Goal: Task Accomplishment & Management: Manage account settings

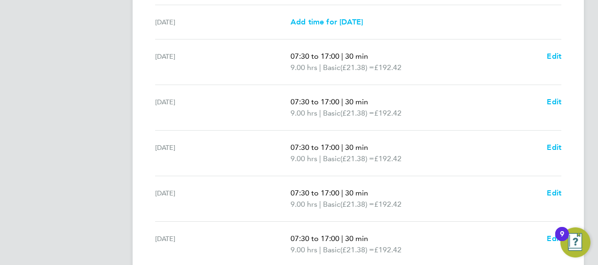
scroll to position [412, 0]
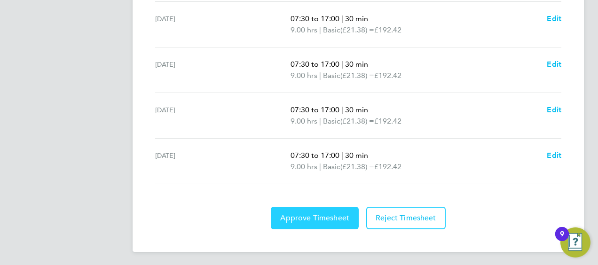
click at [335, 216] on span "Approve Timesheet" at bounding box center [314, 217] width 69 height 9
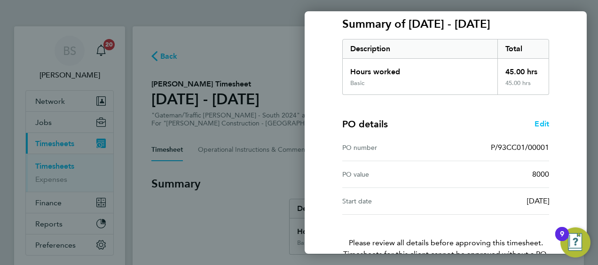
scroll to position [184, 0]
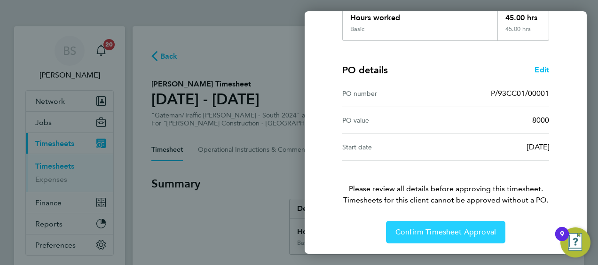
click at [421, 233] on span "Confirm Timesheet Approval" at bounding box center [445, 231] width 101 height 9
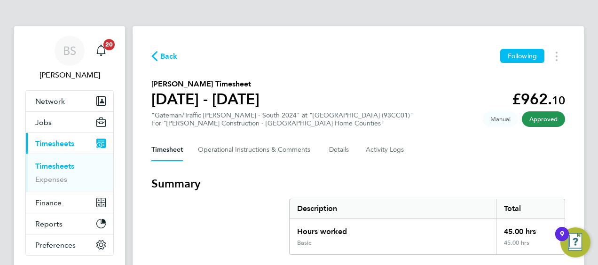
click at [60, 143] on span "Timesheets" at bounding box center [54, 143] width 39 height 9
click at [55, 182] on link "Expenses" at bounding box center [51, 179] width 32 height 9
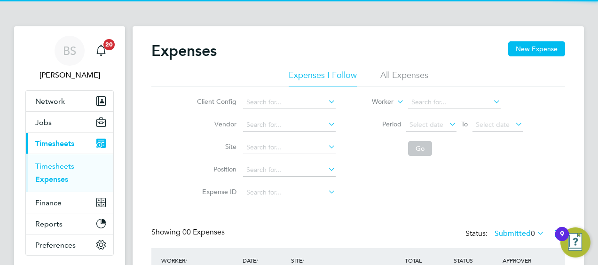
click at [55, 164] on link "Timesheets" at bounding box center [54, 166] width 39 height 9
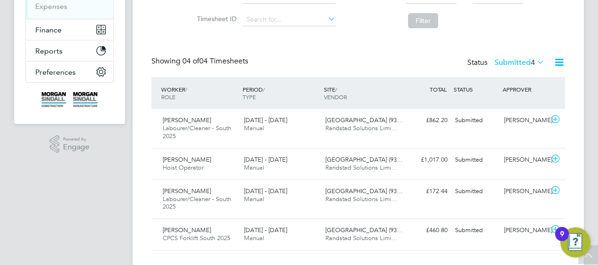
scroll to position [188, 0]
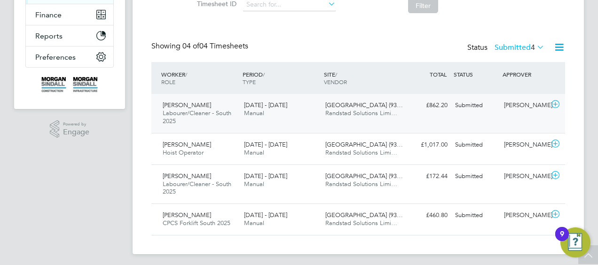
click at [221, 115] on span "Labourer/Cleaner - South 2025" at bounding box center [197, 117] width 69 height 16
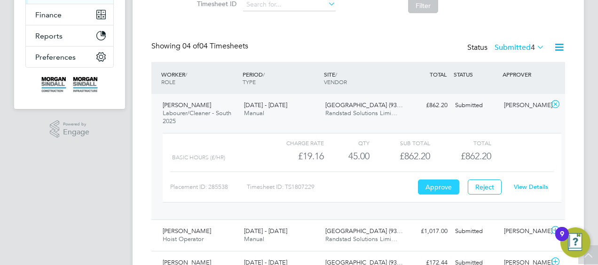
click at [444, 186] on button "Approve" at bounding box center [438, 186] width 41 height 15
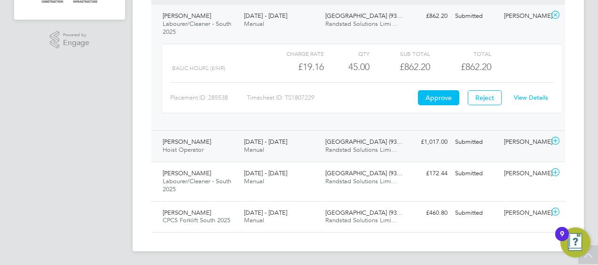
click at [362, 146] on span "Randstad Solutions Limi…" at bounding box center [361, 150] width 72 height 8
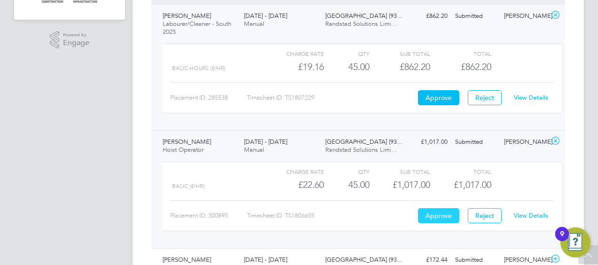
click at [440, 212] on button "Approve" at bounding box center [438, 215] width 41 height 15
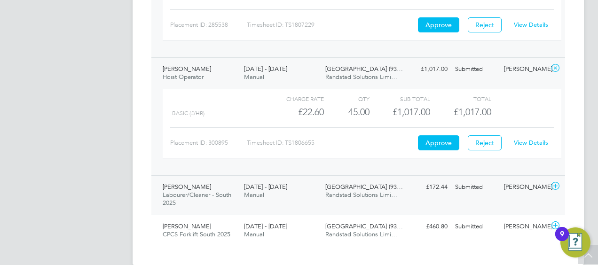
scroll to position [364, 0]
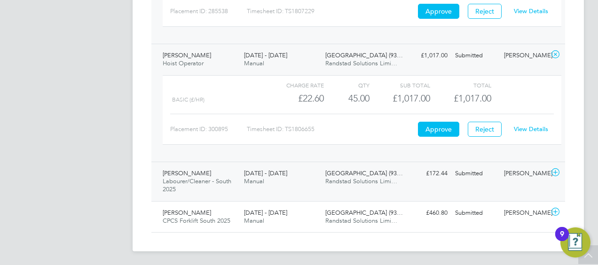
click at [201, 185] on div "Ebenezer Asiedu Labourer/Cleaner - South 2025 16 - 22 Aug 2025" at bounding box center [199, 181] width 81 height 31
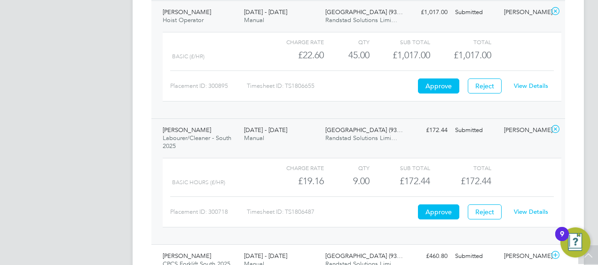
scroll to position [450, 0]
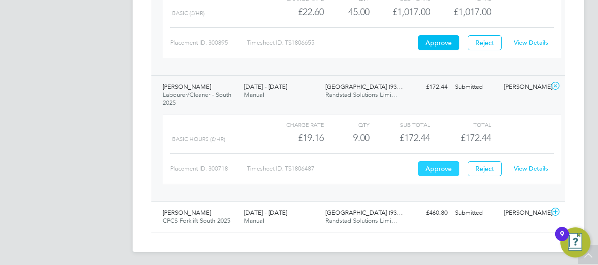
click at [424, 165] on button "Approve" at bounding box center [438, 168] width 41 height 15
click at [203, 220] on span "CPCS Forklift South 2025" at bounding box center [197, 221] width 68 height 8
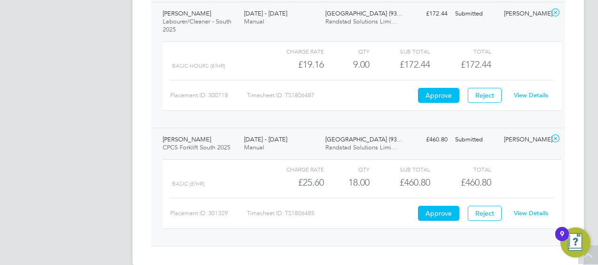
scroll to position [537, 0]
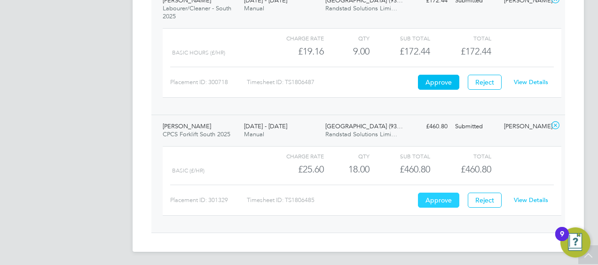
click at [439, 195] on button "Approve" at bounding box center [438, 200] width 41 height 15
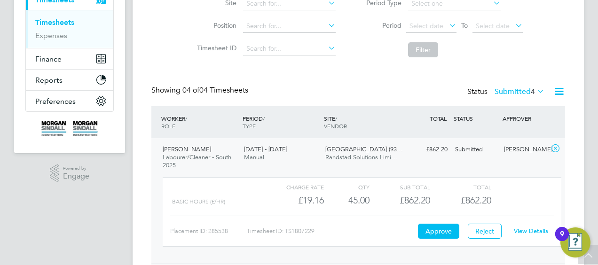
scroll to position [114, 0]
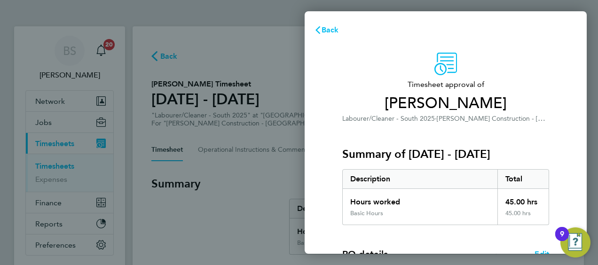
scroll to position [184, 0]
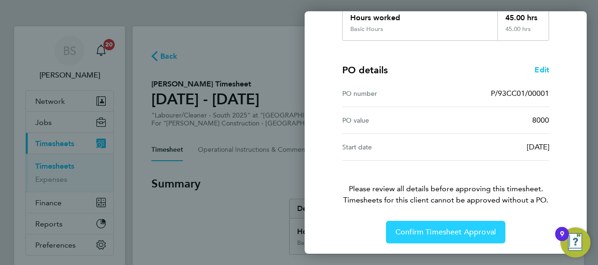
click at [456, 233] on span "Confirm Timesheet Approval" at bounding box center [445, 231] width 101 height 9
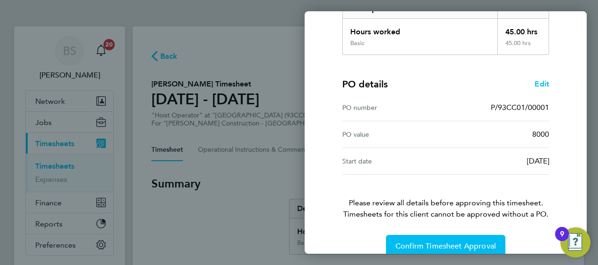
scroll to position [184, 0]
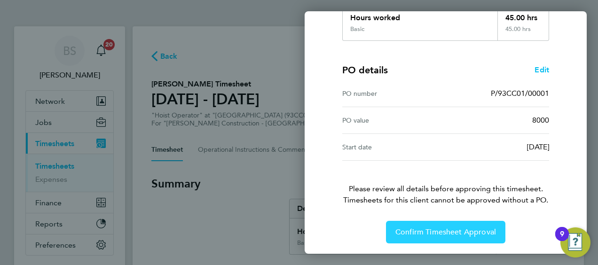
click at [443, 228] on span "Confirm Timesheet Approval" at bounding box center [445, 231] width 101 height 9
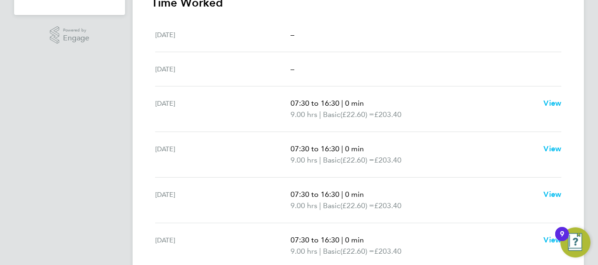
scroll to position [47, 0]
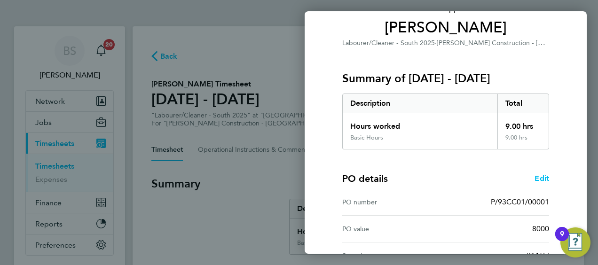
scroll to position [184, 0]
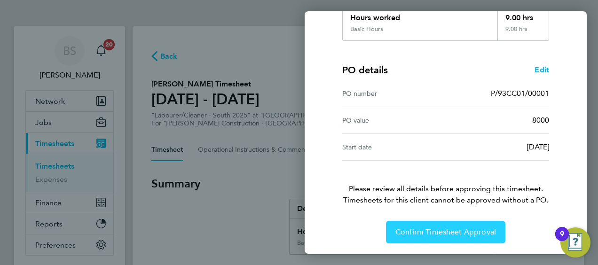
click at [442, 230] on span "Confirm Timesheet Approval" at bounding box center [445, 231] width 101 height 9
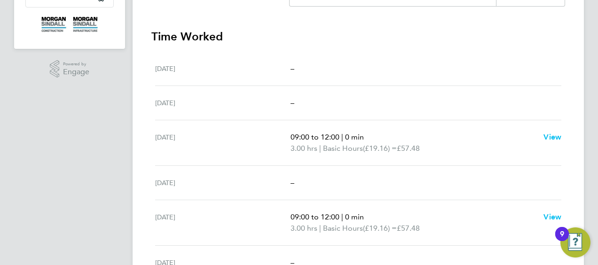
scroll to position [282, 0]
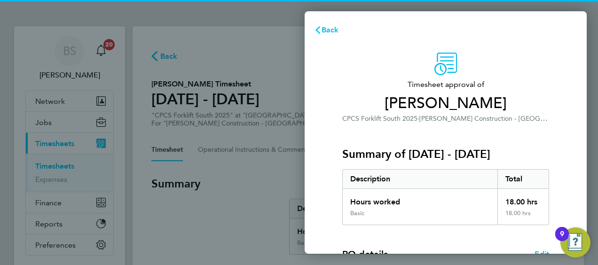
scroll to position [184, 0]
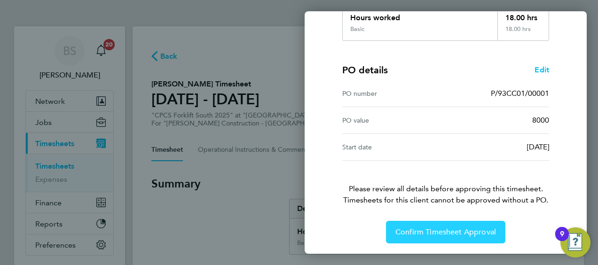
click at [419, 231] on span "Confirm Timesheet Approval" at bounding box center [445, 231] width 101 height 9
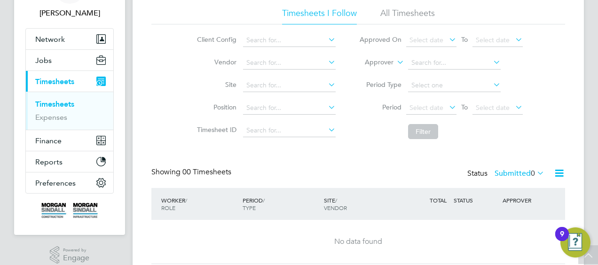
scroll to position [47, 0]
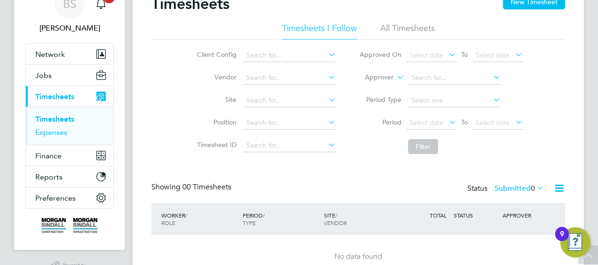
click at [53, 132] on link "Expenses" at bounding box center [51, 132] width 32 height 9
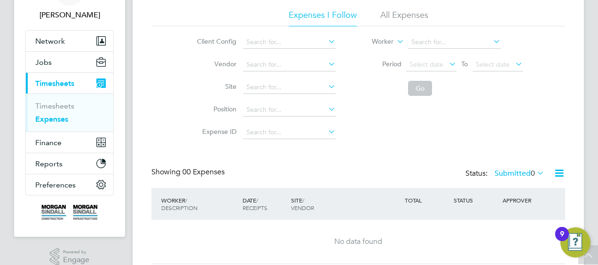
scroll to position [46, 0]
